Goal: Information Seeking & Learning: Learn about a topic

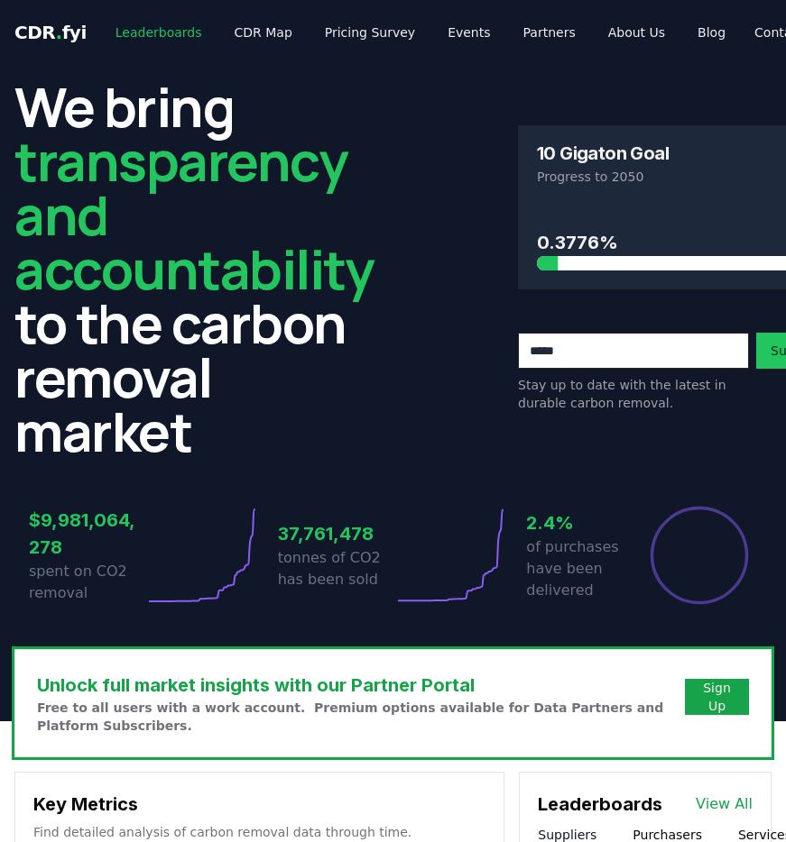
click at [140, 36] on link "Leaderboards" at bounding box center [158, 32] width 115 height 32
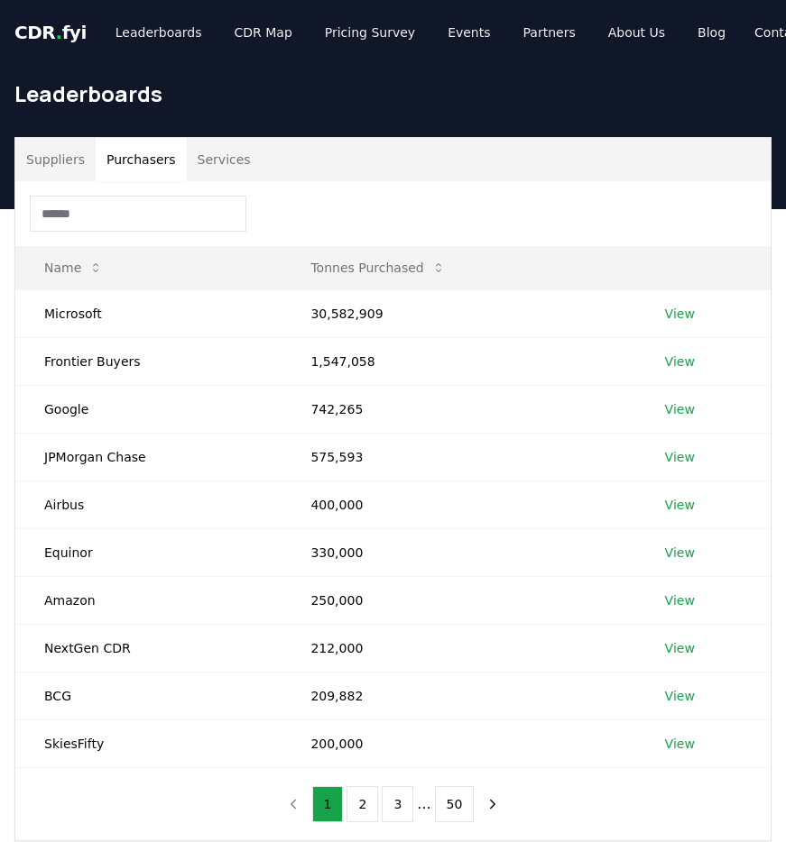
click at [136, 161] on button "Purchasers" at bounding box center [141, 159] width 91 height 43
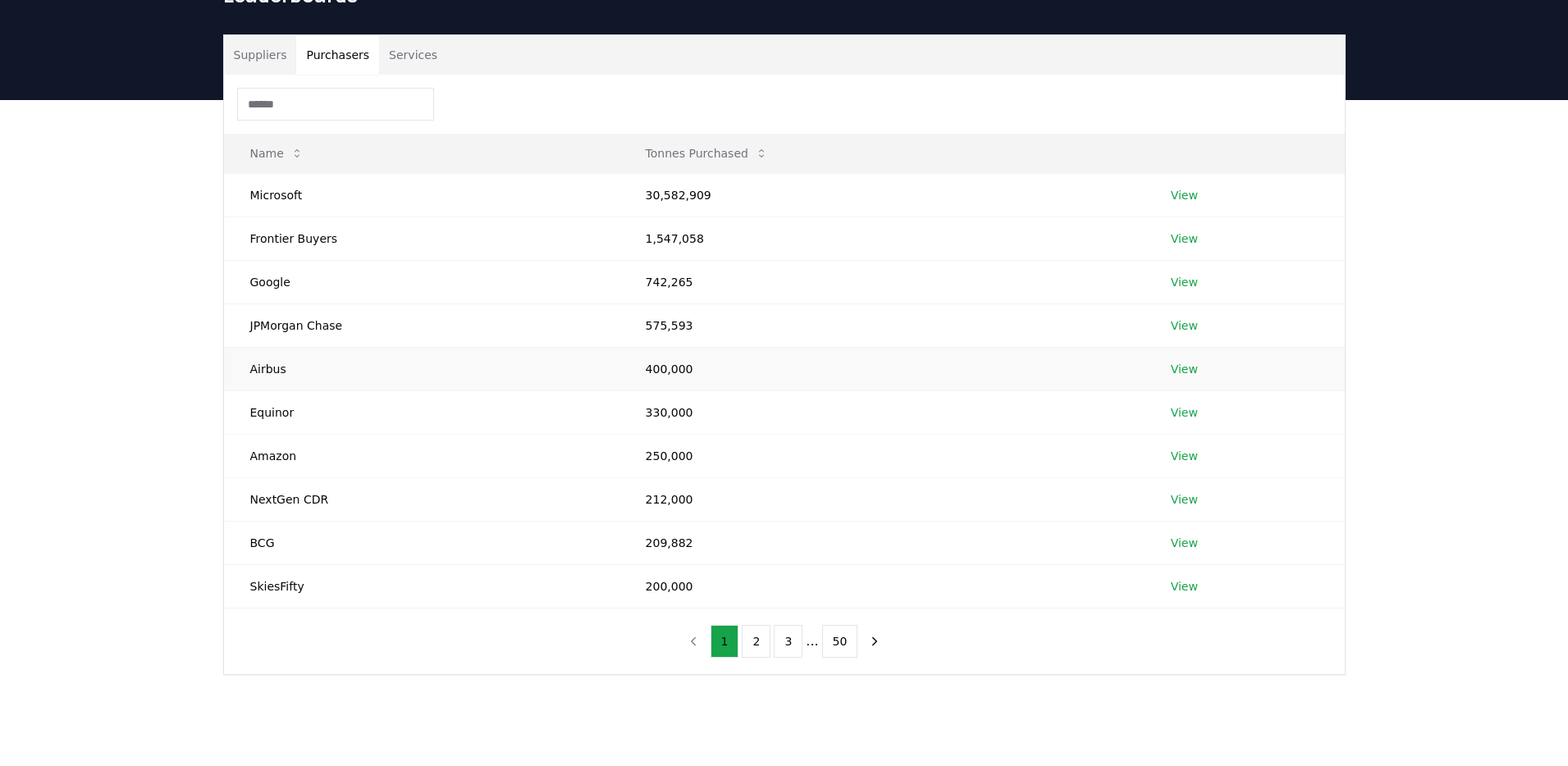
scroll to position [91, 0]
click at [714, 642] on button "2" at bounding box center [756, 640] width 29 height 33
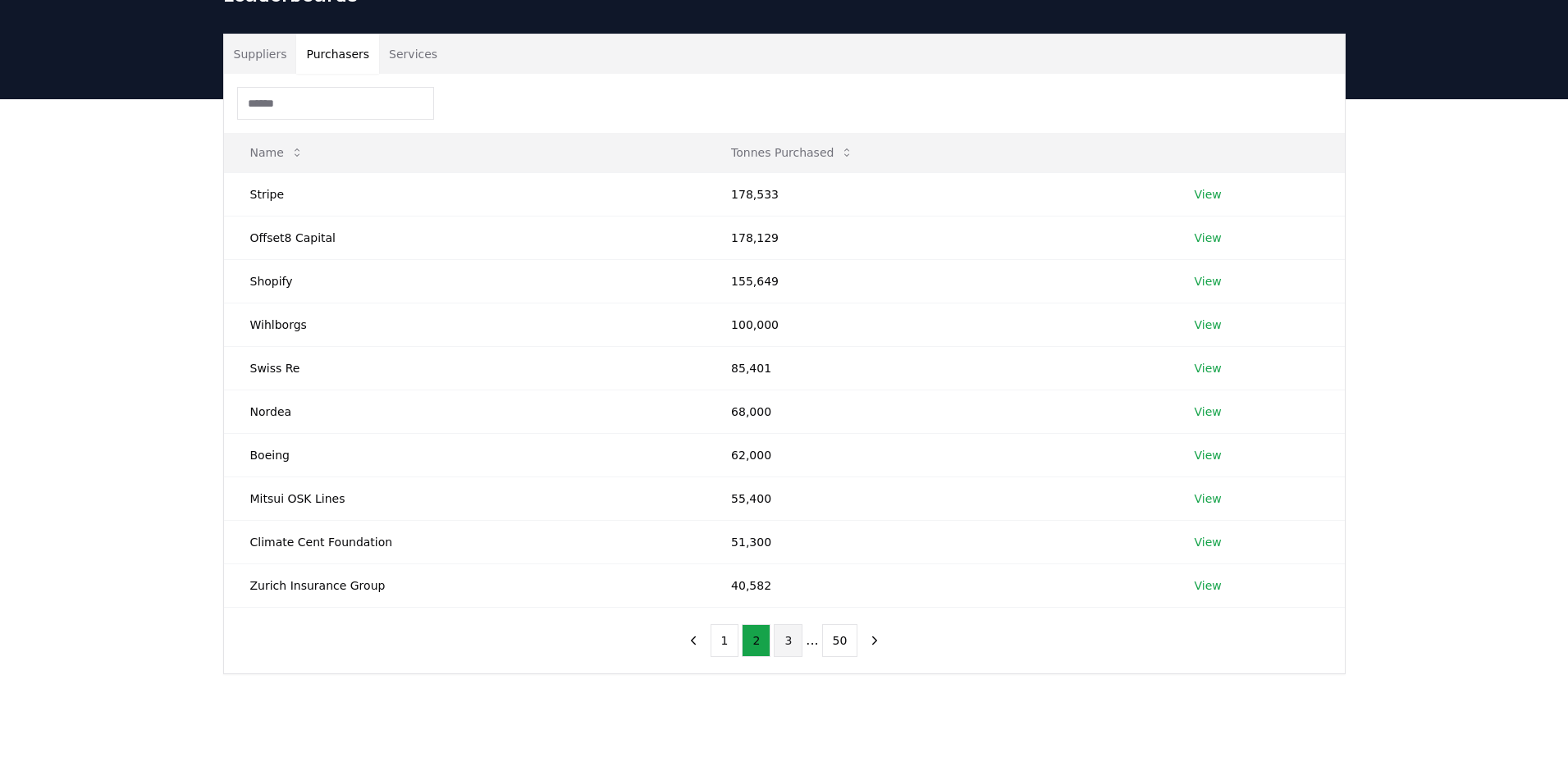
click at [714, 644] on button "3" at bounding box center [789, 640] width 29 height 33
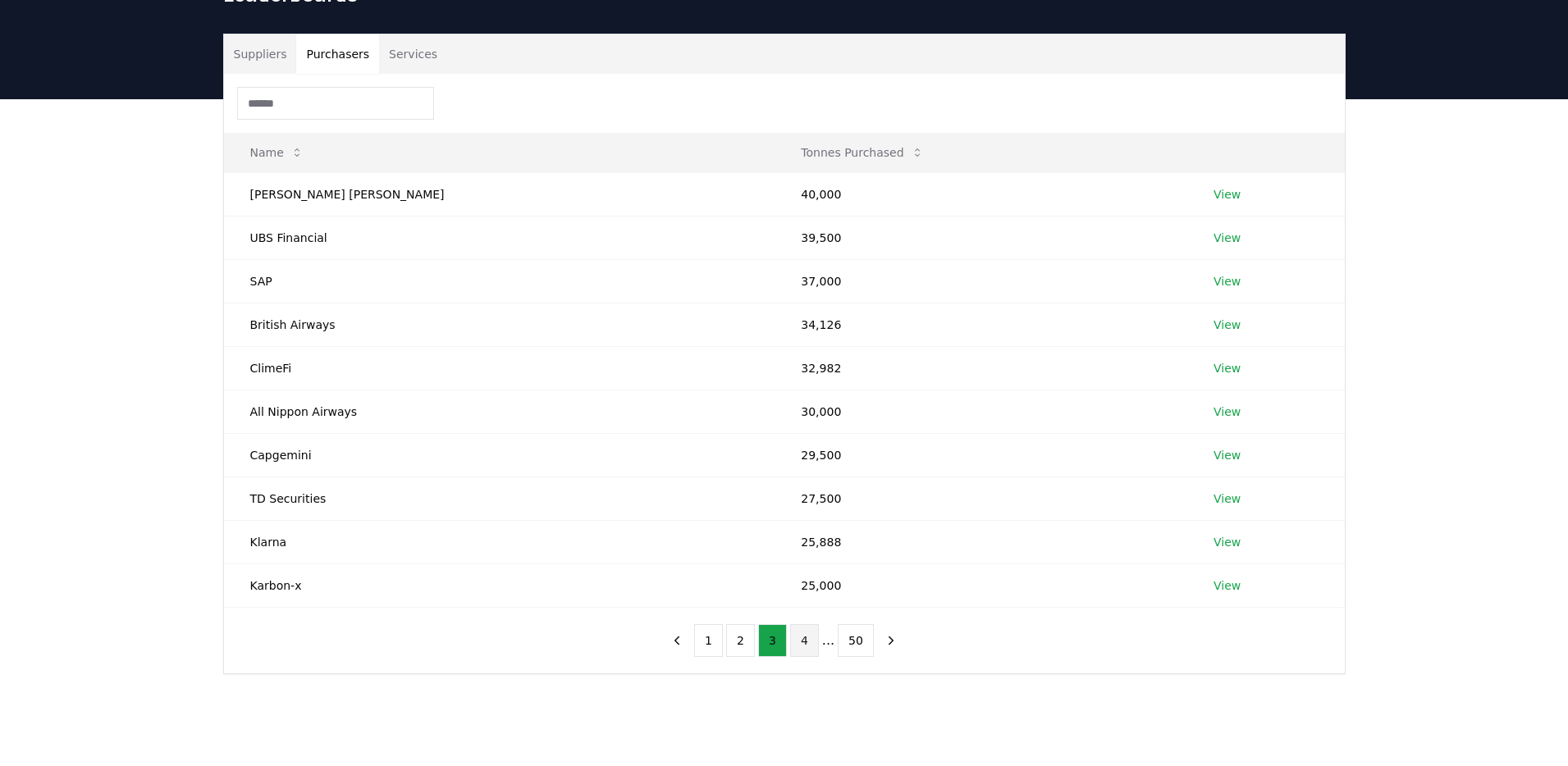
click at [714, 644] on button "4" at bounding box center [805, 640] width 29 height 33
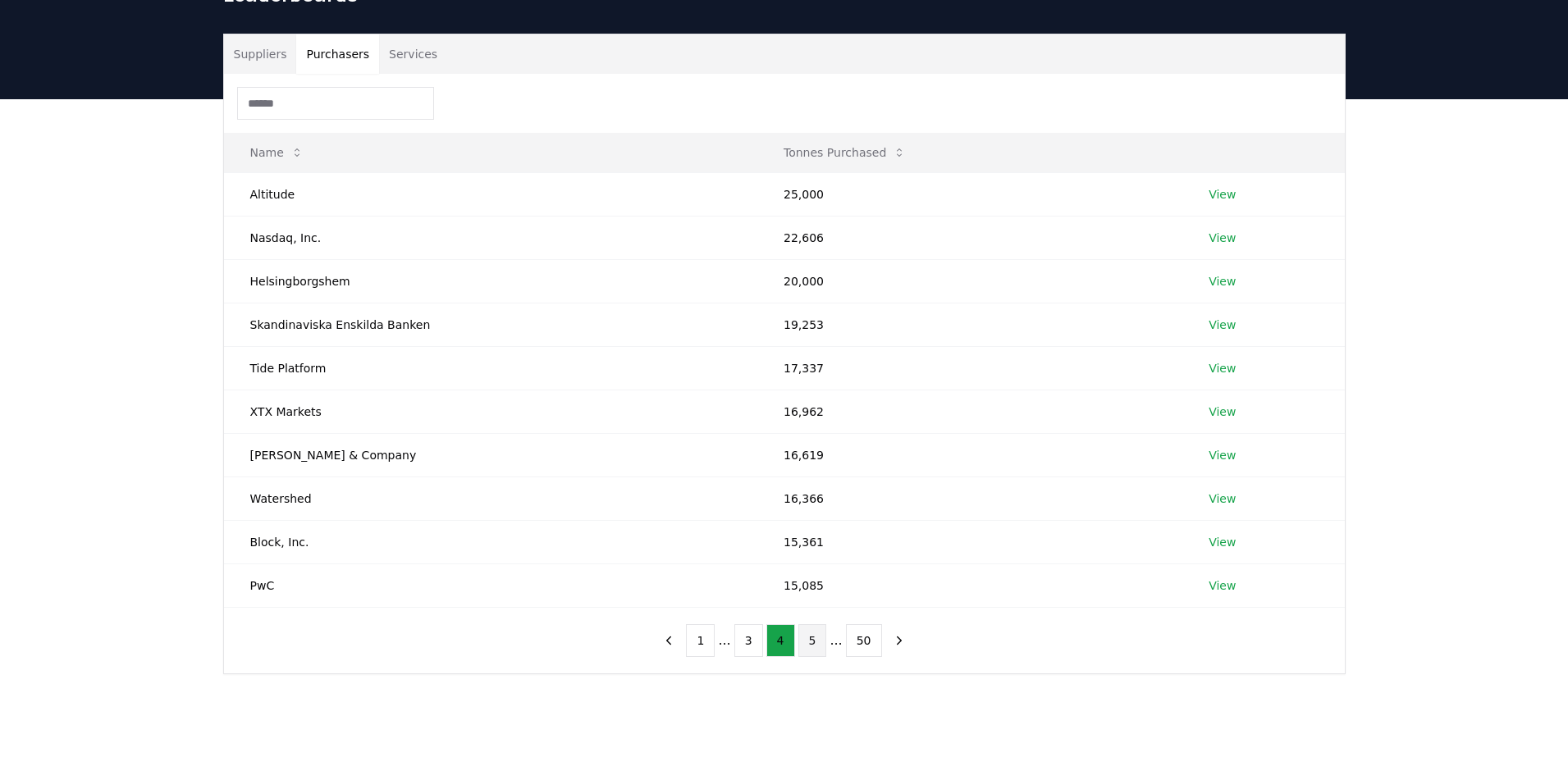
click at [714, 643] on button "5" at bounding box center [813, 640] width 29 height 33
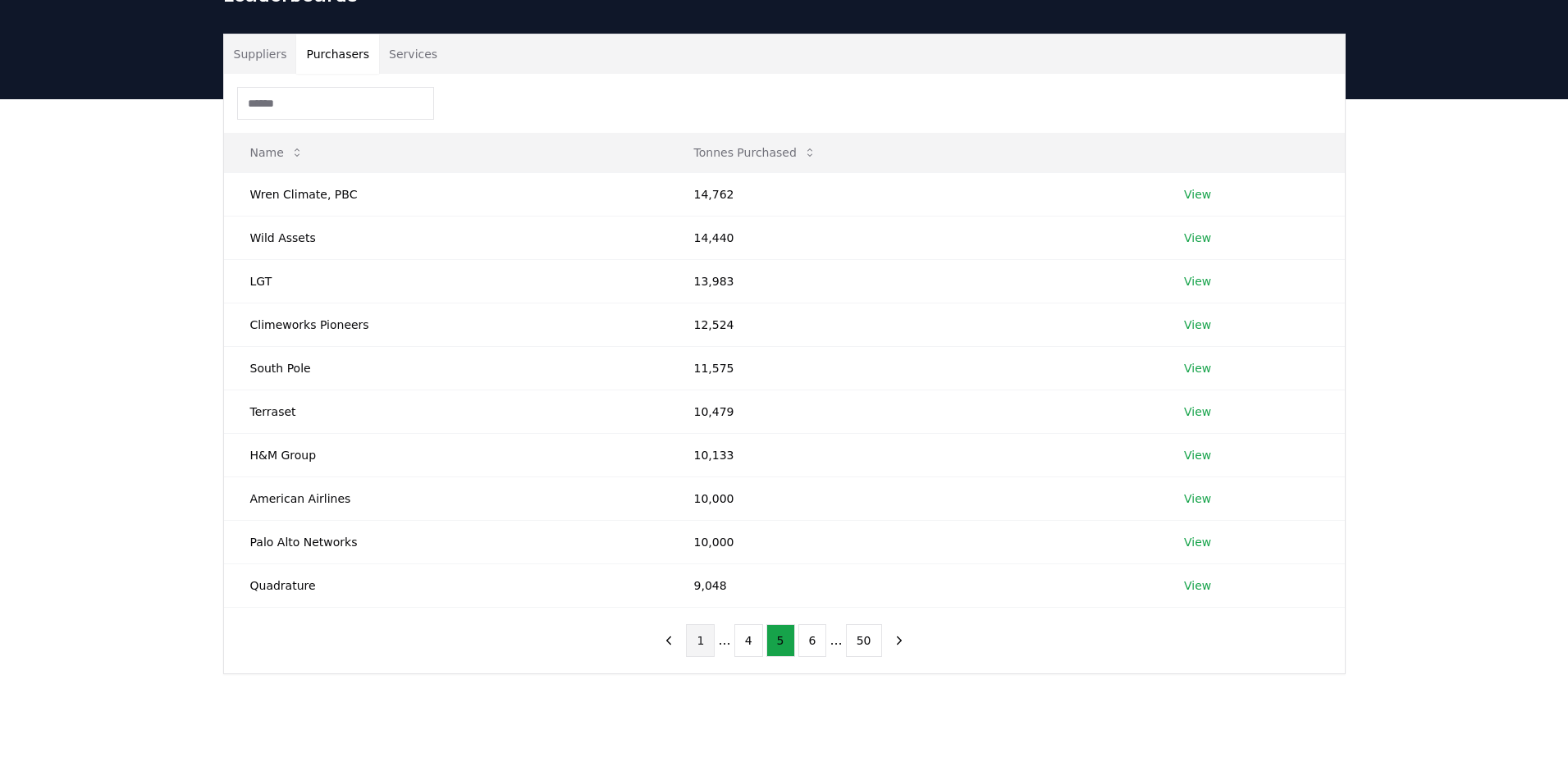
click at [705, 640] on button "1" at bounding box center [700, 640] width 29 height 33
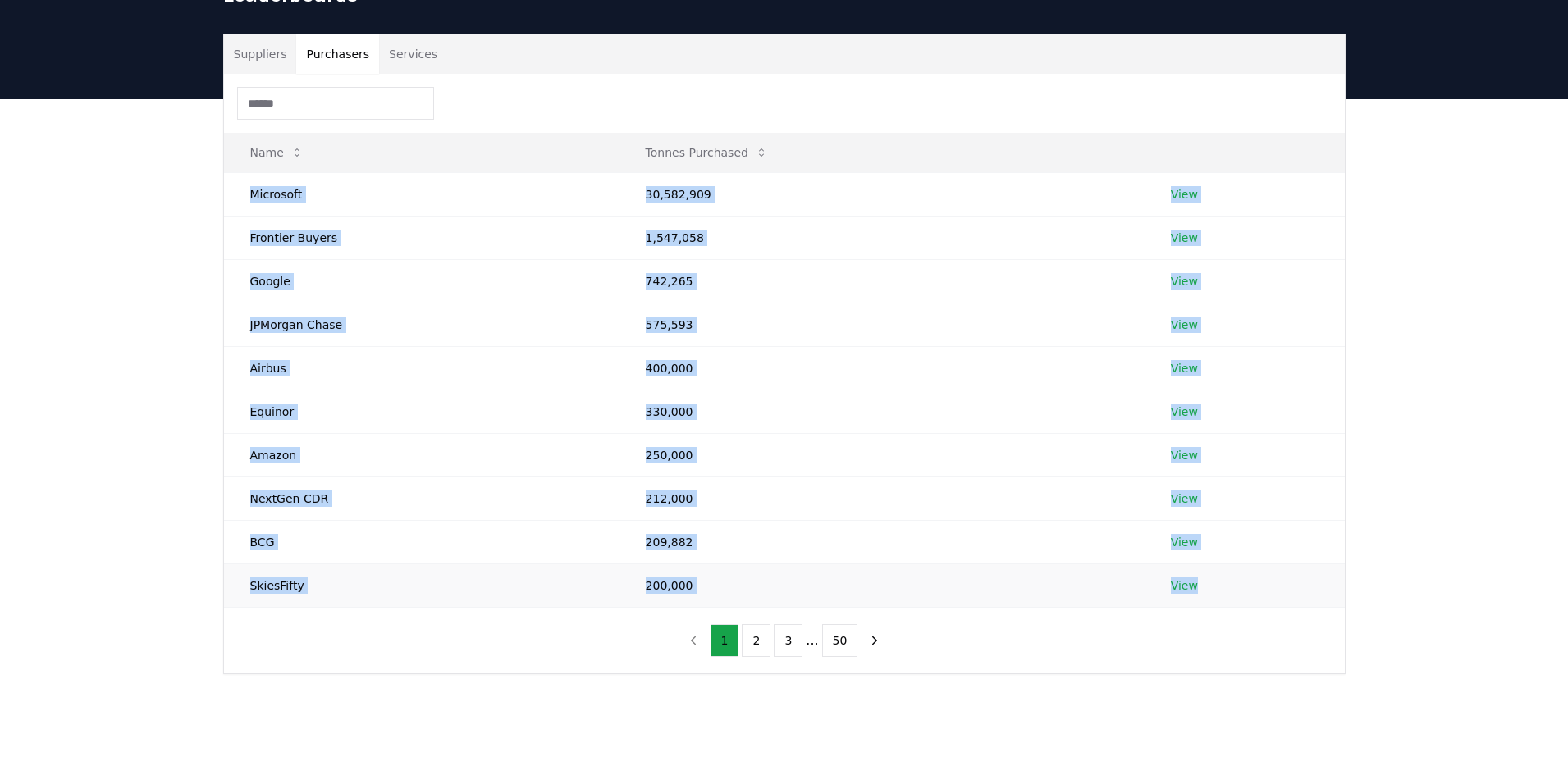
drag, startPoint x: 250, startPoint y: 189, endPoint x: 1161, endPoint y: 598, distance: 998.6
click at [714, 598] on tbody "Microsoft 30,582,909 View Frontier Buyers 1,547,058 View Google 742,265 View JP…" at bounding box center [784, 389] width 1121 height 435
copy tbody "Microsoft 30,582,909 View Frontier Buyers 1,547,058 View Google 742,265 View JP…"
click at [714, 642] on button "2" at bounding box center [756, 640] width 29 height 33
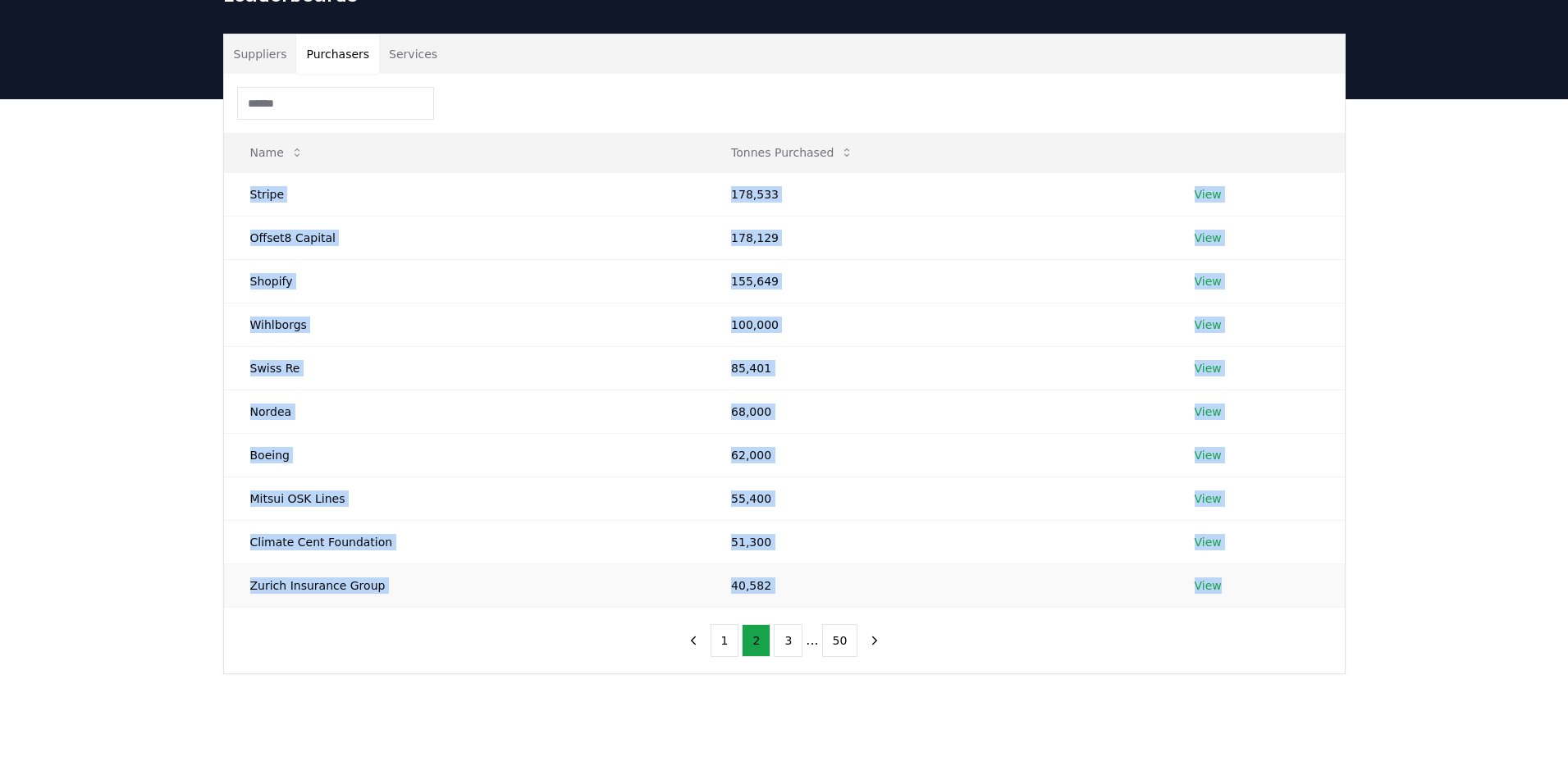
drag, startPoint x: 251, startPoint y: 192, endPoint x: 1224, endPoint y: 600, distance: 1055.1
click at [714, 600] on tbody "Stripe 178,533 View Offset8 Capital 178,129 View Shopify 155,649 View Wihlborgs…" at bounding box center [784, 389] width 1121 height 435
copy tbody "Stripe 178,533 View Offset8 Capital 178,129 View Shopify 155,649 View Wihlborgs…"
click at [714, 640] on button "3" at bounding box center [789, 640] width 29 height 33
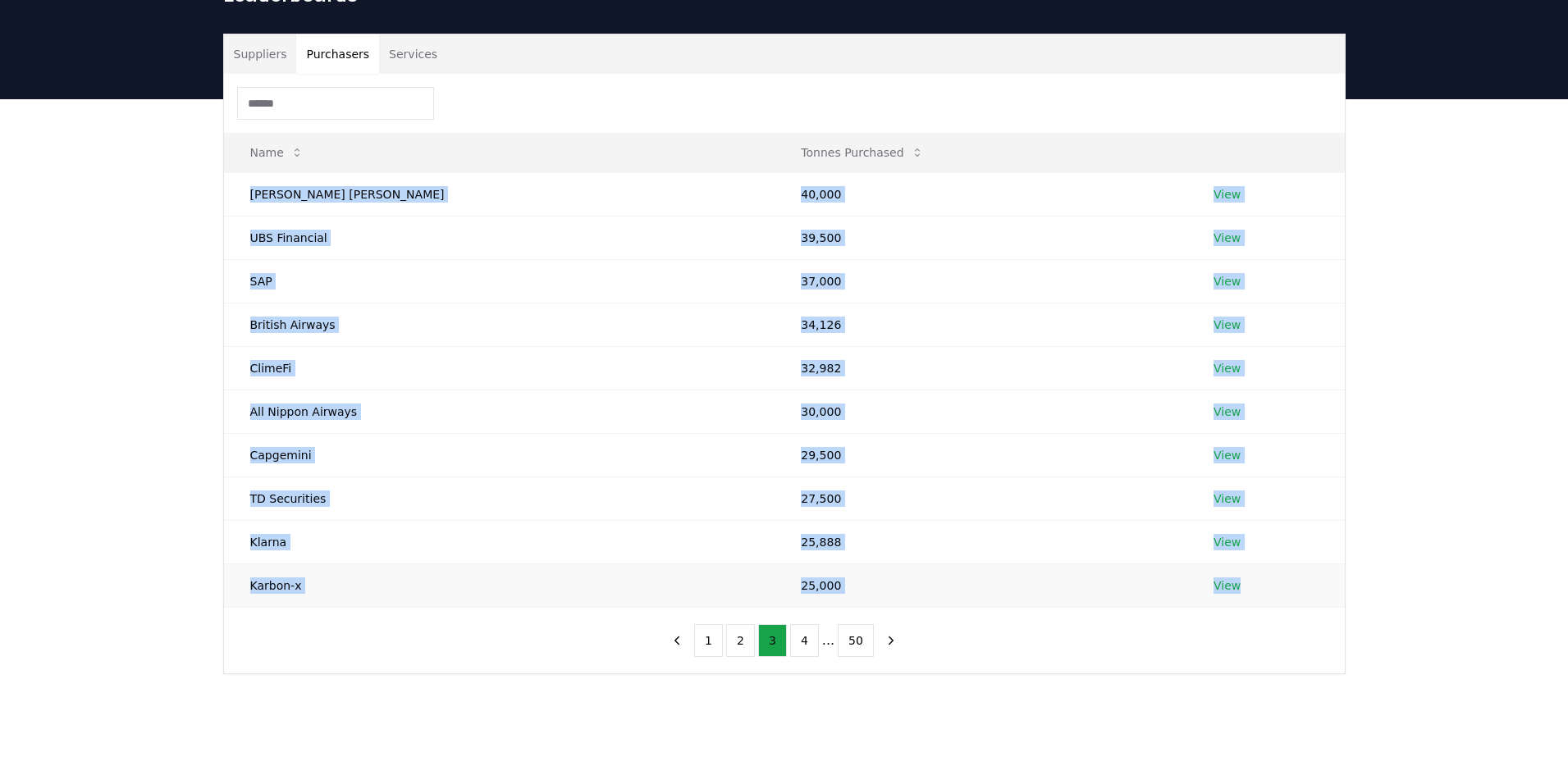
drag, startPoint x: 251, startPoint y: 199, endPoint x: 1201, endPoint y: 590, distance: 1027.3
click at [714, 590] on tbody "[PERSON_NAME] [PERSON_NAME] 40,000 View UBS Financial 39,500 View SAP 37,000 Vi…" at bounding box center [784, 389] width 1121 height 435
copy tbody "[PERSON_NAME] [PERSON_NAME] 40,000 View UBS Financial 39,500 View SAP 37,000 Vi…"
click at [714, 651] on button "4" at bounding box center [805, 640] width 29 height 33
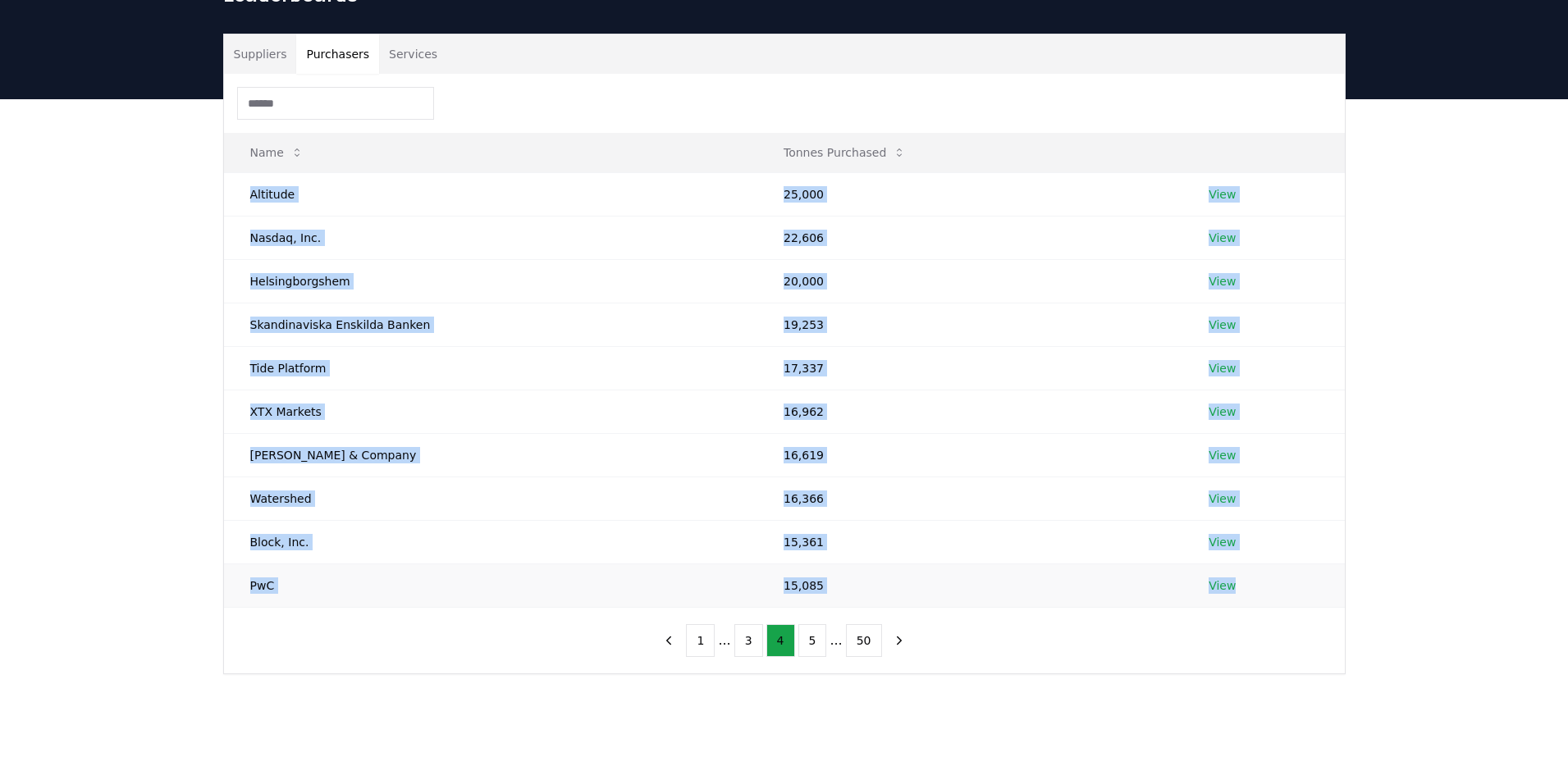
drag, startPoint x: 243, startPoint y: 191, endPoint x: 1231, endPoint y: 590, distance: 1065.5
click at [714, 590] on tbody "Altitude 25,000 View Nasdaq, Inc. 22,606 View [GEOGRAPHIC_DATA] 20,000 View Ska…" at bounding box center [784, 389] width 1121 height 435
copy tbody "Altitude 25,000 View Nasdaq, Inc. 22,606 View [GEOGRAPHIC_DATA] 20,000 View Ska…"
click at [714, 654] on button "5" at bounding box center [813, 640] width 29 height 33
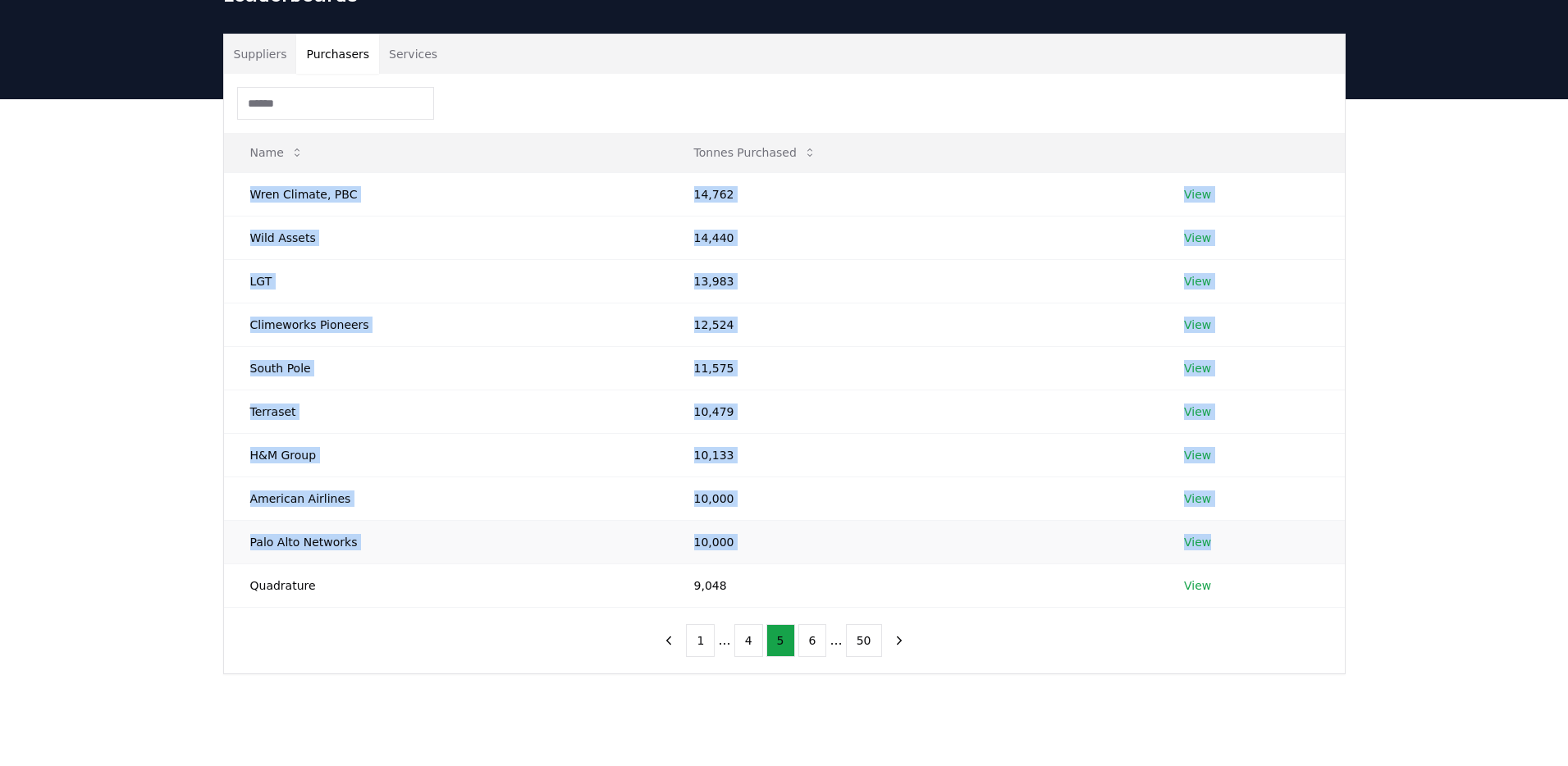
drag, startPoint x: 248, startPoint y: 192, endPoint x: 1218, endPoint y: 549, distance: 1033.6
click at [714, 549] on tbody "[PERSON_NAME] Climate, PBC 14,762 View Wild Assets 14,440 View LGT 13,983 View …" at bounding box center [784, 389] width 1121 height 435
copy tbody "[PERSON_NAME] Climate, PBC 14,762 View Wild Assets 14,440 View LGT 13,983 View …"
click at [706, 647] on button "1" at bounding box center [700, 640] width 29 height 33
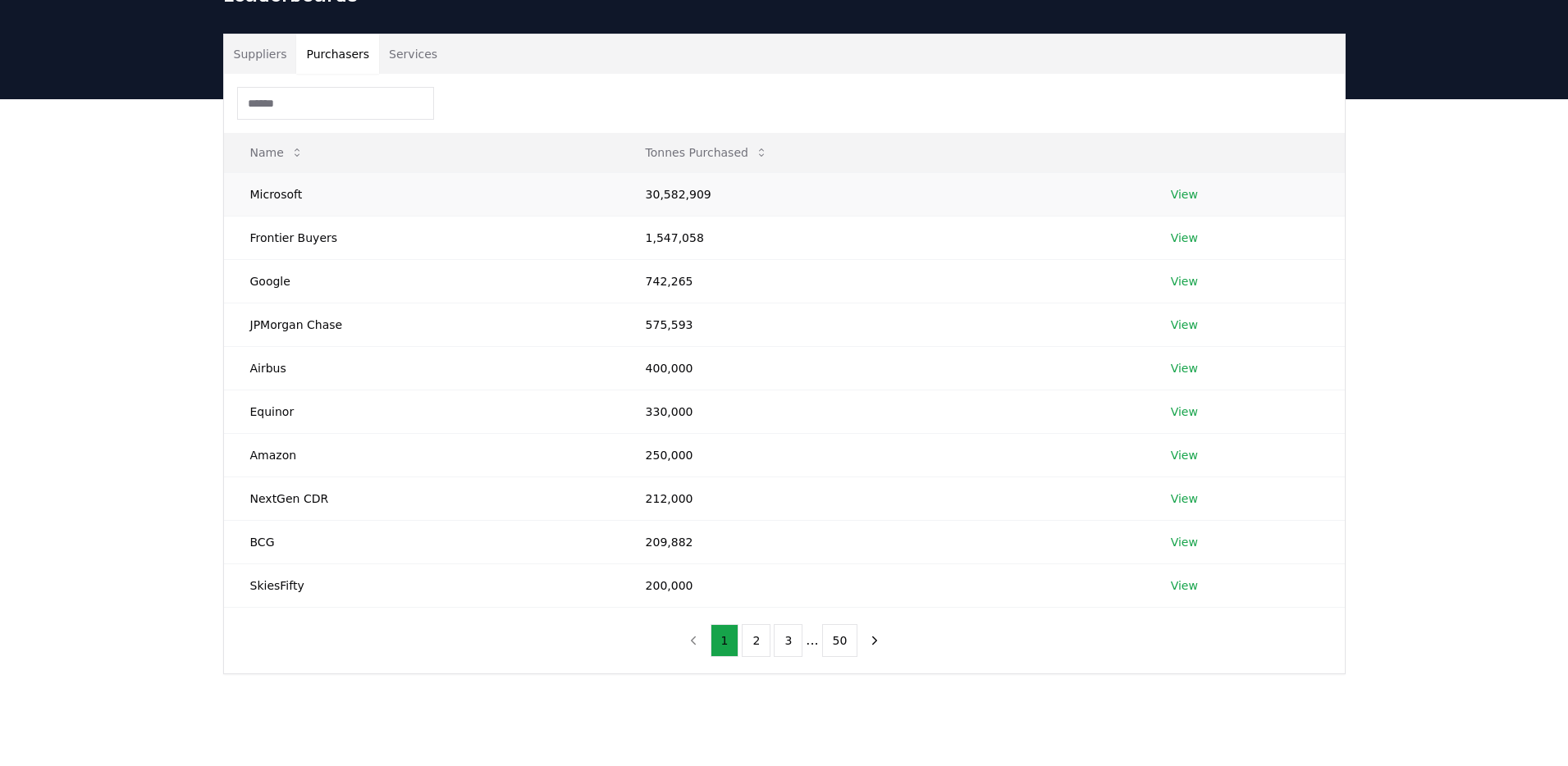
click at [714, 193] on link "View" at bounding box center [1184, 195] width 27 height 16
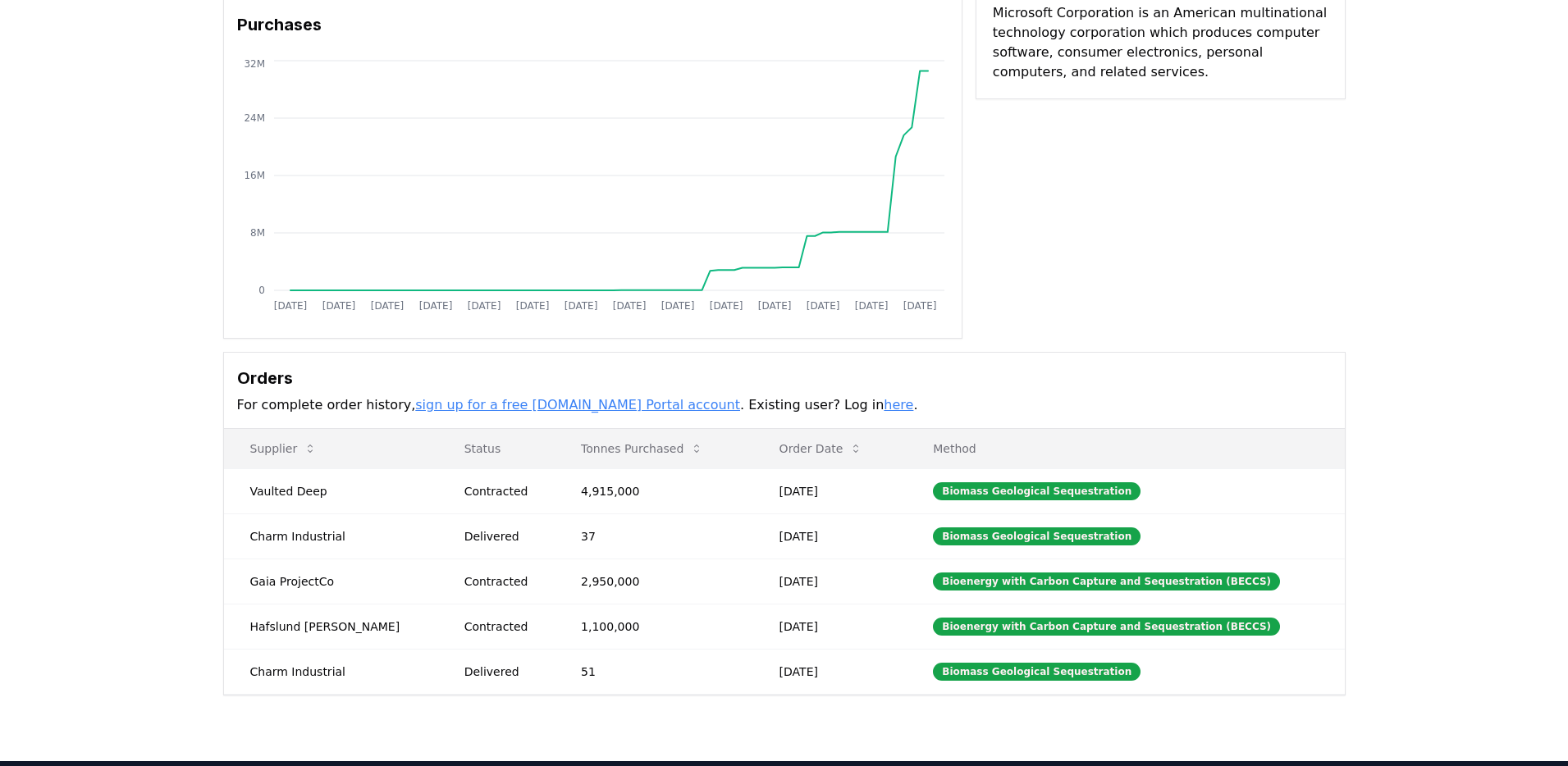
scroll to position [265, 0]
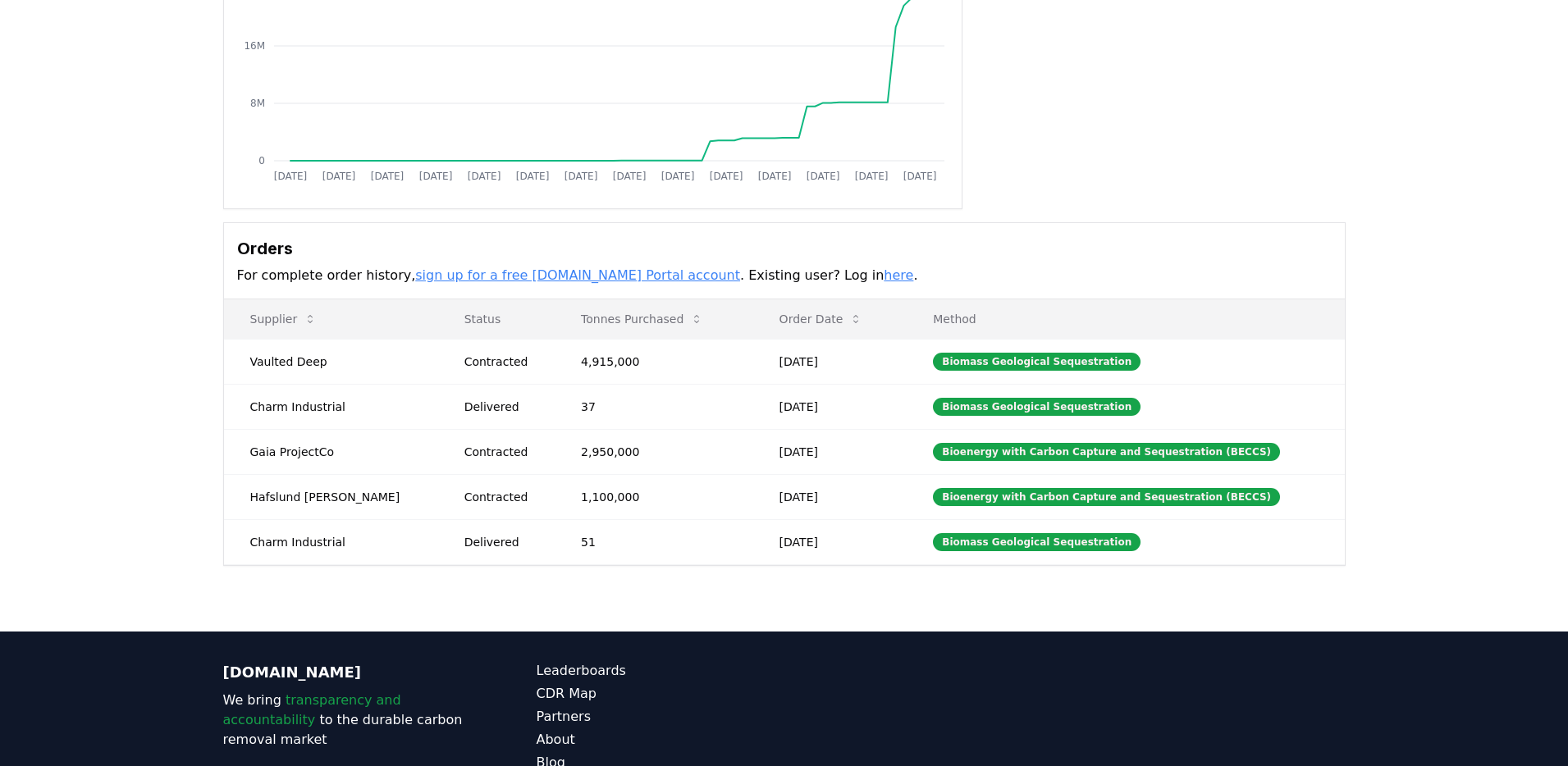
click at [572, 276] on link "sign up for a free [DOMAIN_NAME] Portal account" at bounding box center [577, 275] width 325 height 15
click at [883, 277] on link "here" at bounding box center [898, 275] width 29 height 15
